Goal: Transaction & Acquisition: Purchase product/service

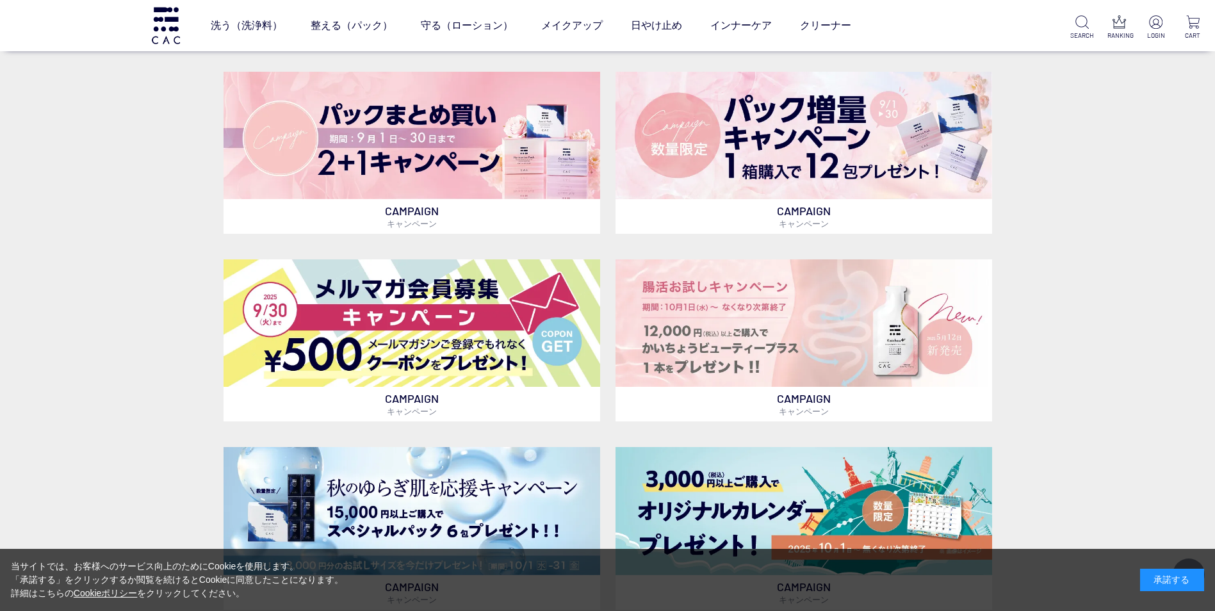
scroll to position [256, 0]
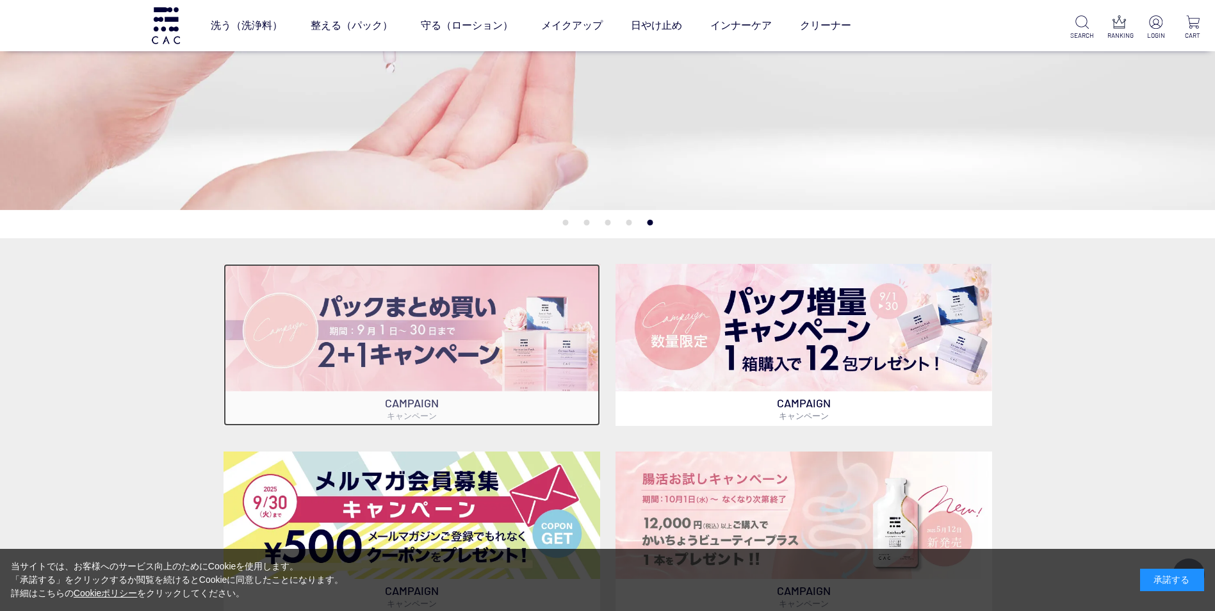
click at [523, 357] on img at bounding box center [412, 327] width 377 height 127
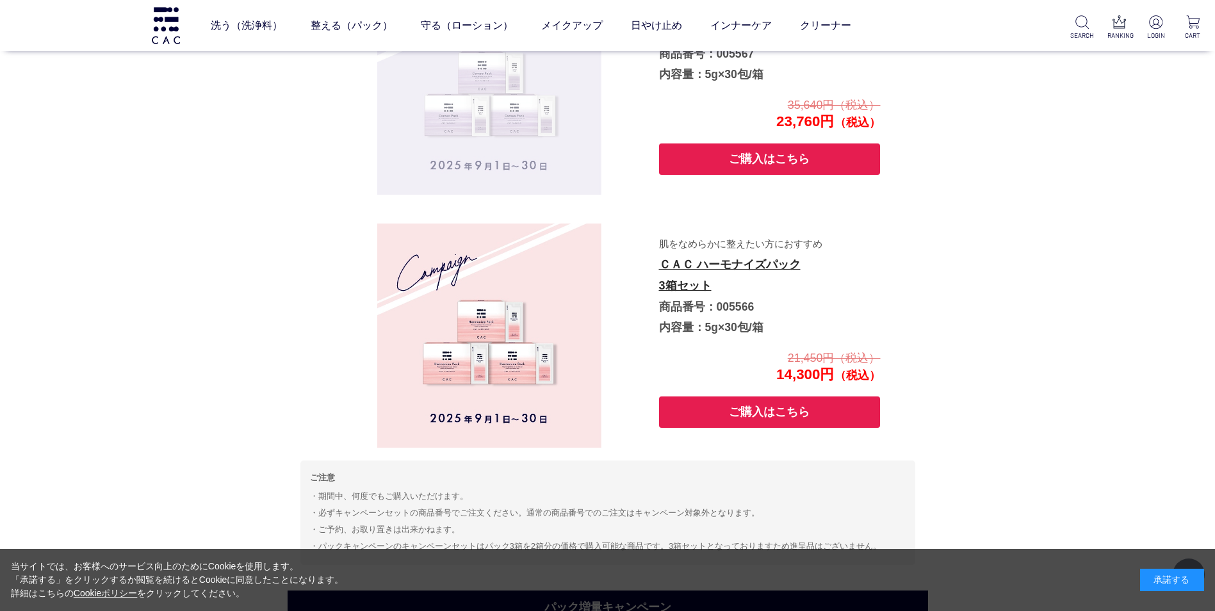
scroll to position [1090, 0]
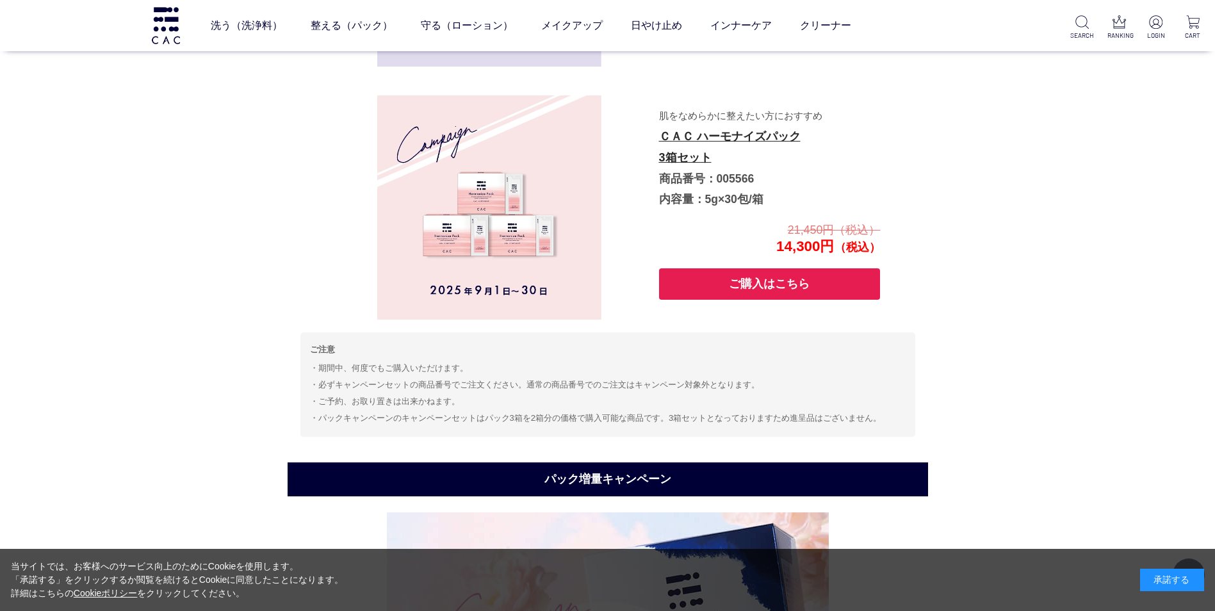
click at [723, 290] on button "ご購入はこちら" at bounding box center [770, 283] width 222 height 31
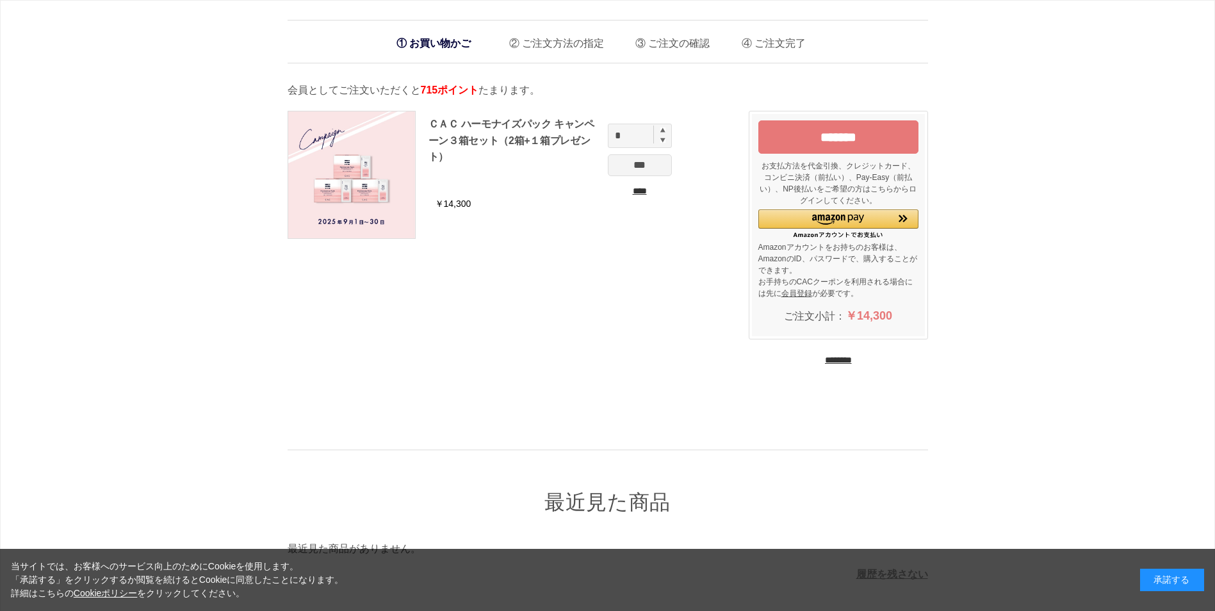
click at [1178, 573] on div "承諾する" at bounding box center [1172, 580] width 64 height 22
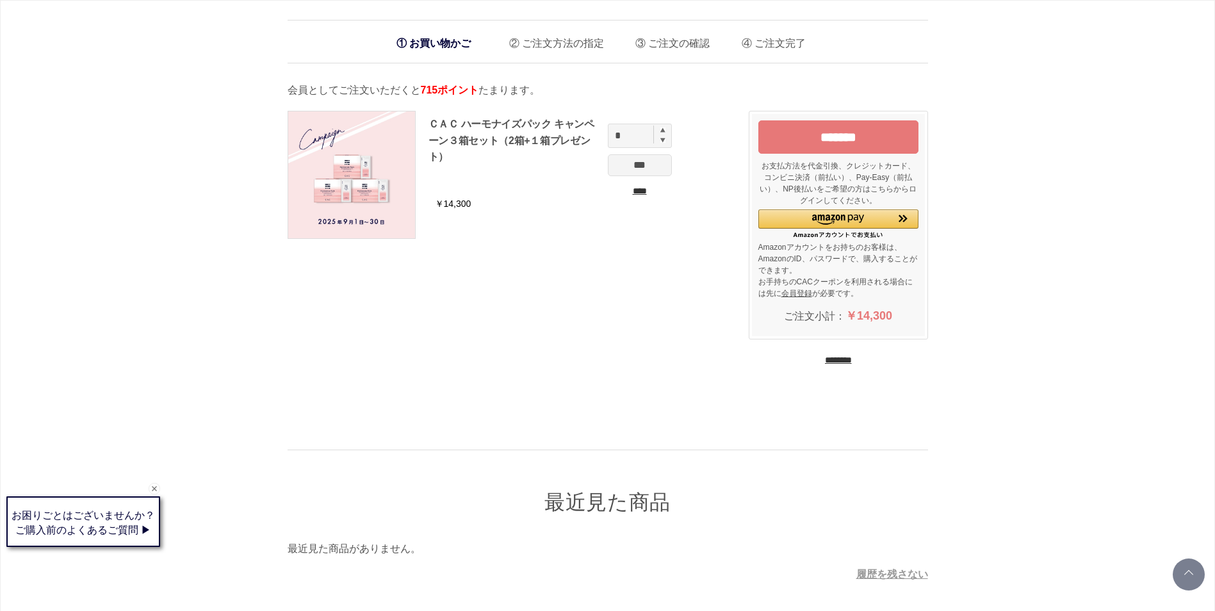
click at [833, 356] on input "********" at bounding box center [838, 360] width 27 height 12
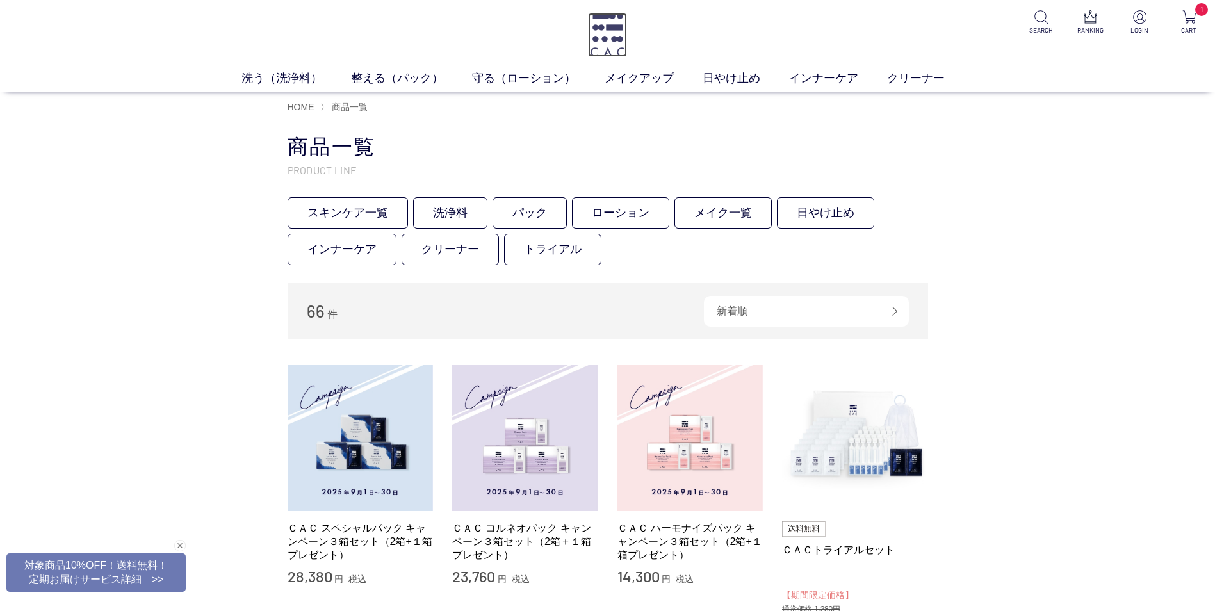
click at [620, 17] on img at bounding box center [607, 35] width 39 height 44
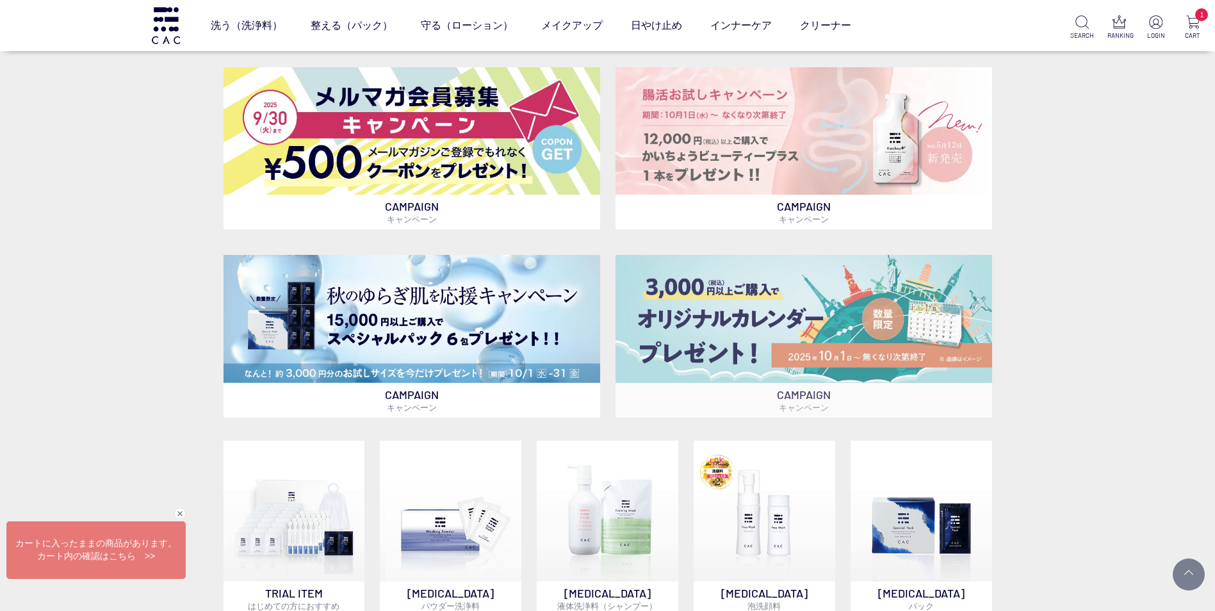
scroll to position [577, 0]
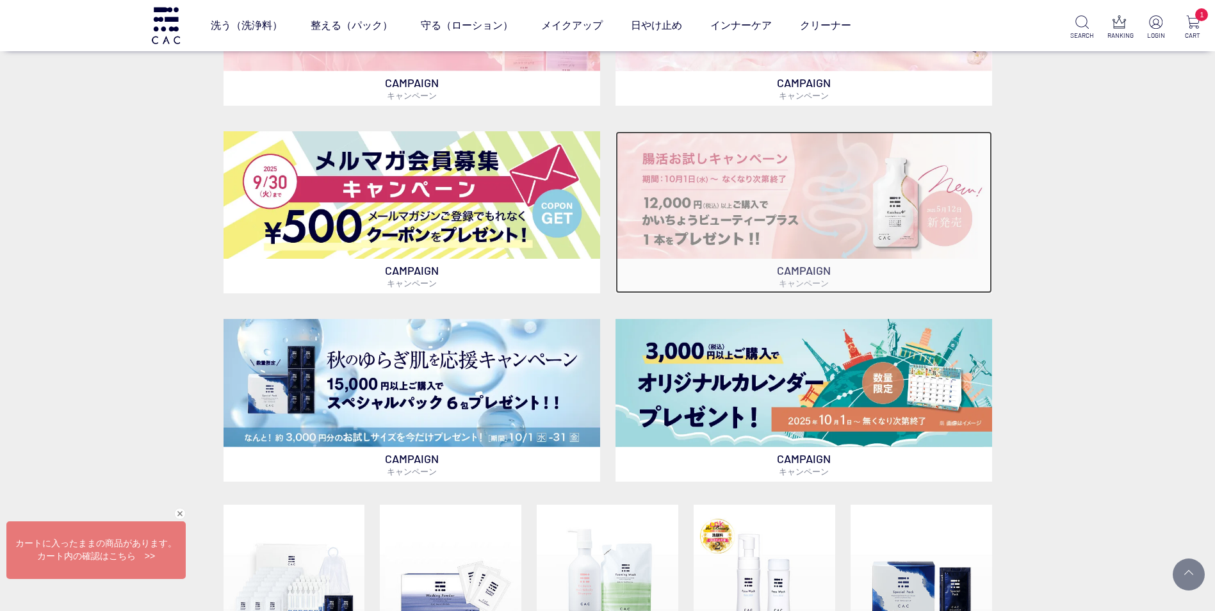
click at [749, 267] on p "CAMPAIGN キャンペーン" at bounding box center [804, 276] width 377 height 35
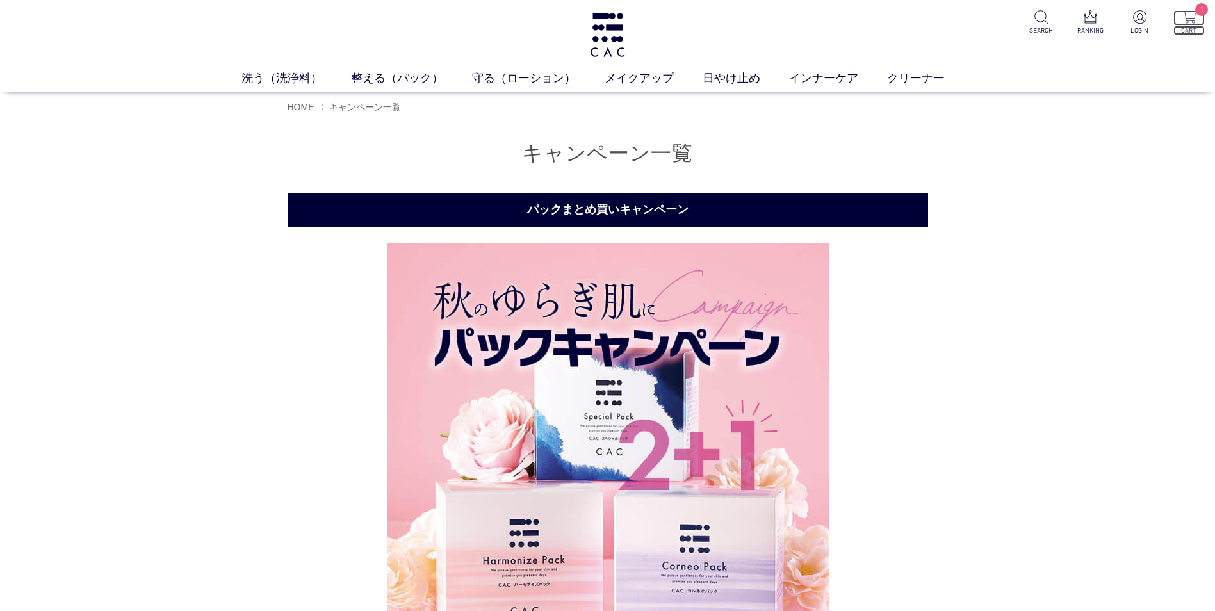
click at [1186, 18] on img at bounding box center [1189, 16] width 13 height 13
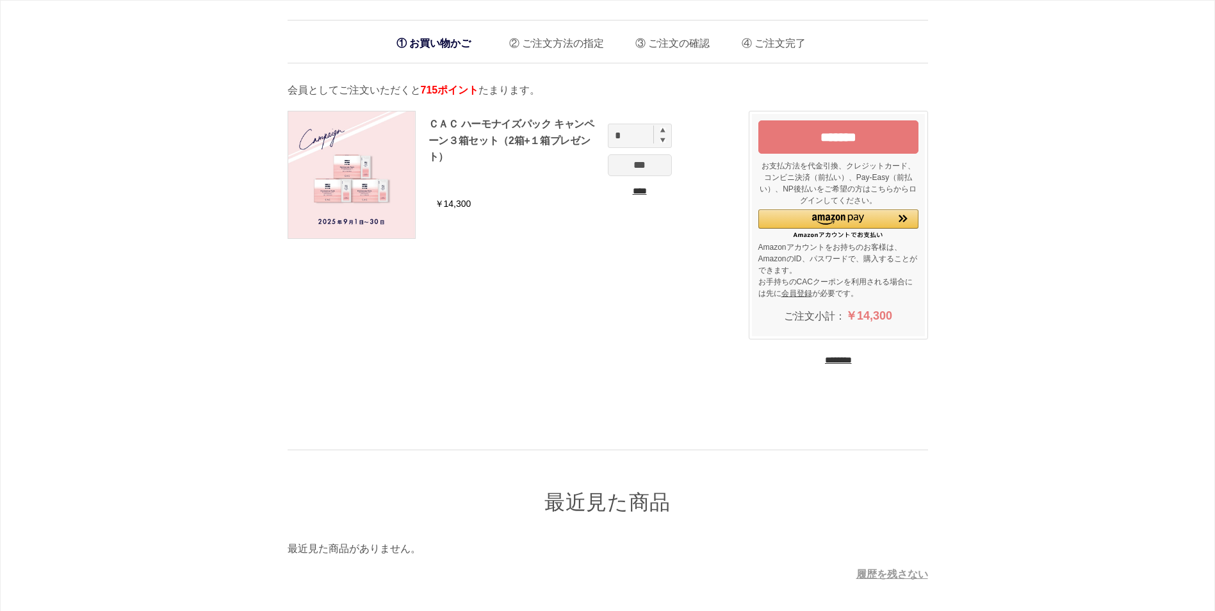
click at [860, 133] on input "*******" at bounding box center [839, 136] width 160 height 33
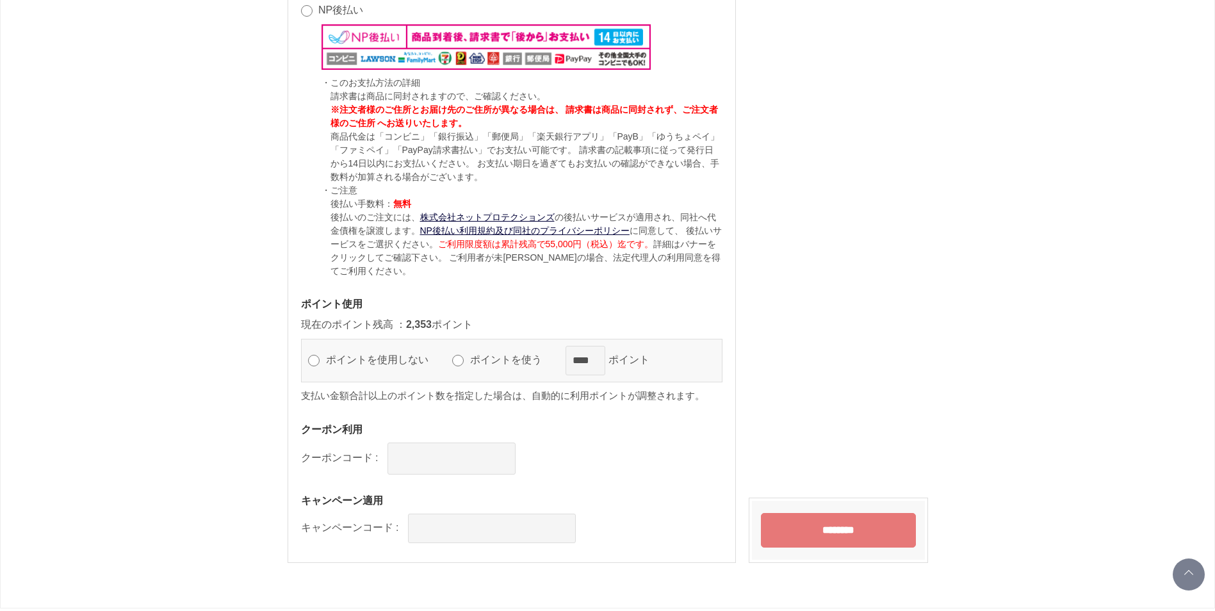
scroll to position [1147, 0]
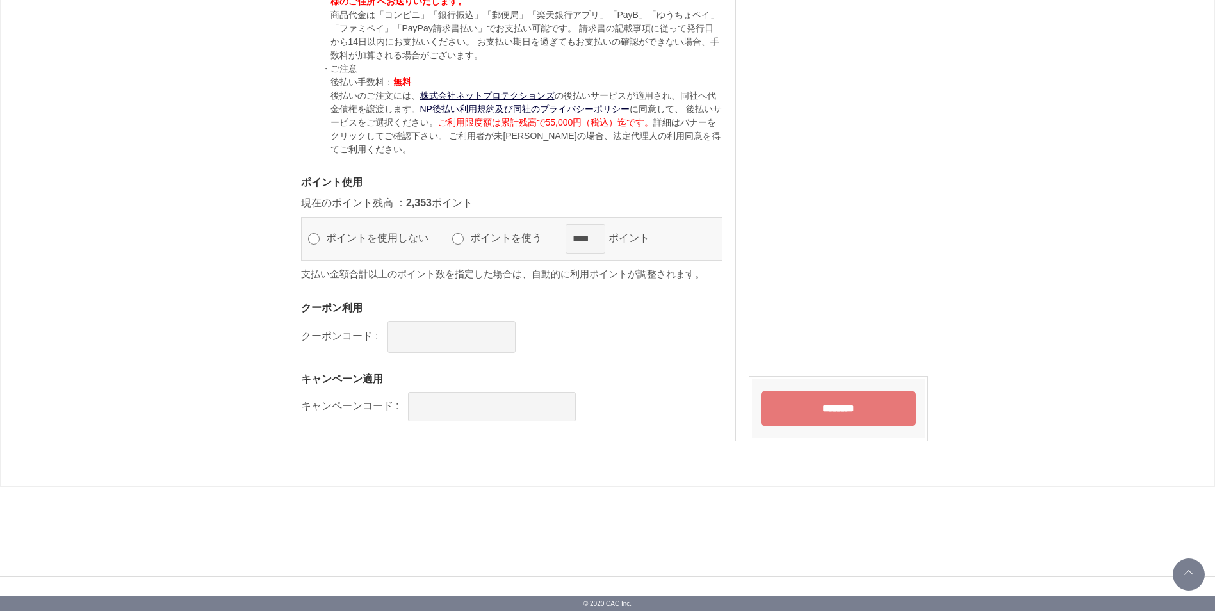
click at [886, 416] on input "********" at bounding box center [838, 408] width 155 height 35
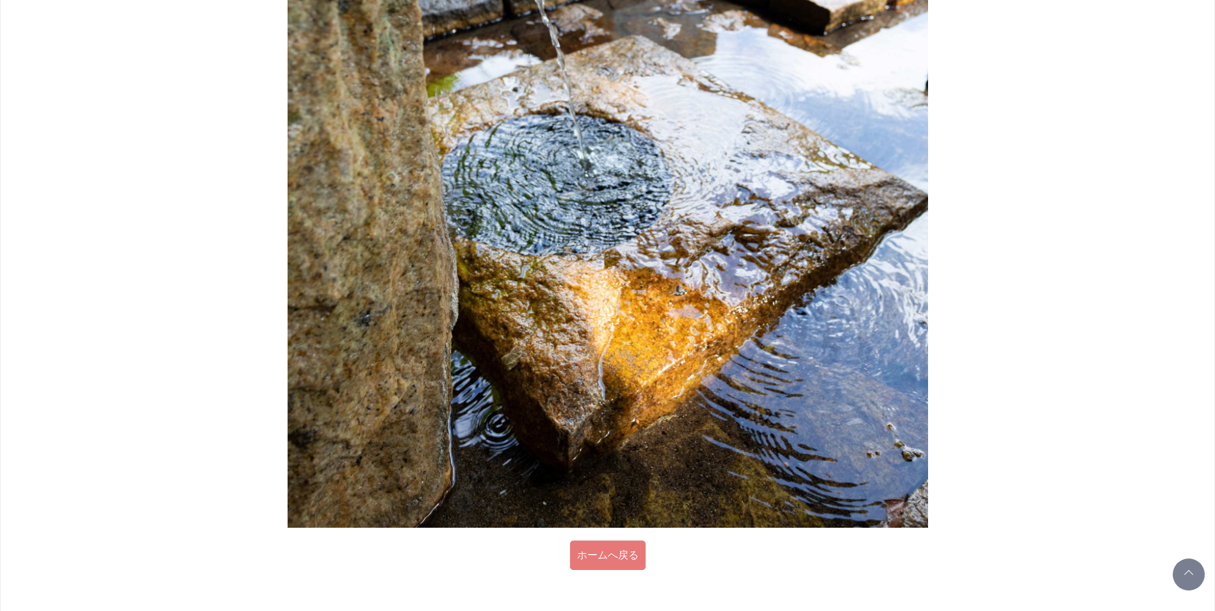
scroll to position [1170, 0]
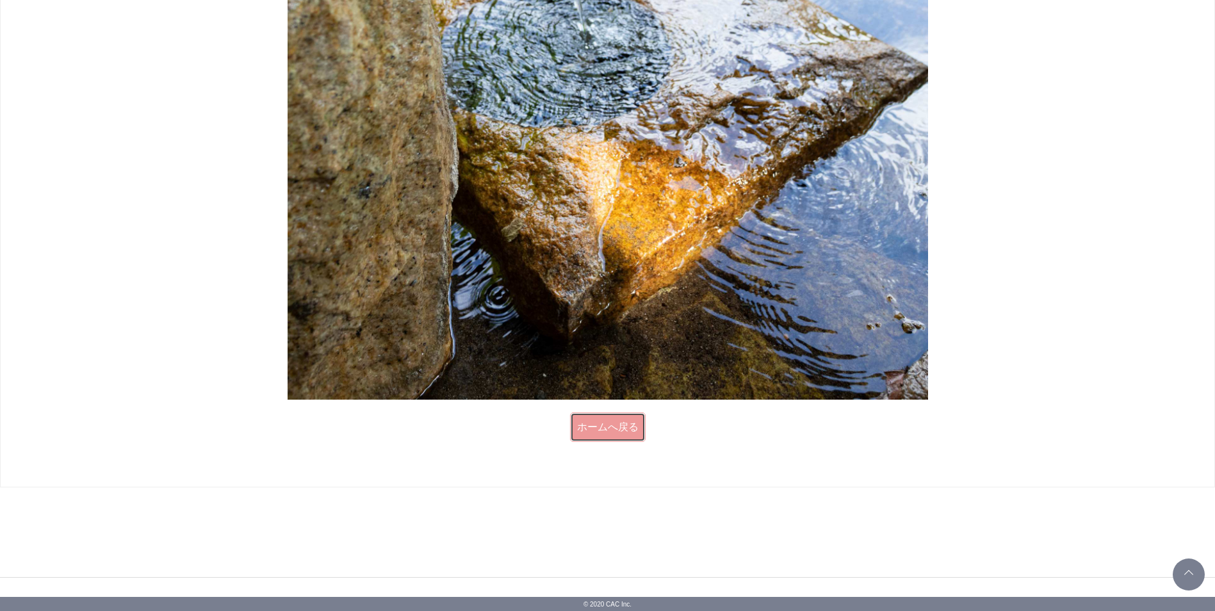
click at [604, 428] on link "ホームへ戻る" at bounding box center [608, 427] width 76 height 29
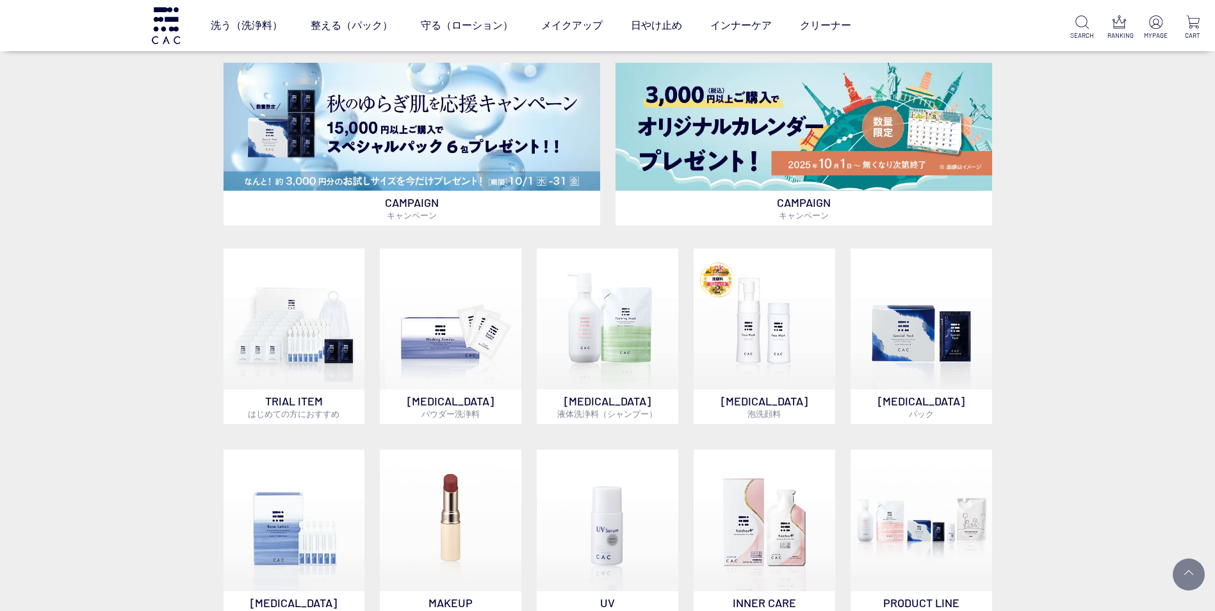
scroll to position [174, 0]
